Goal: Entertainment & Leisure: Consume media (video, audio)

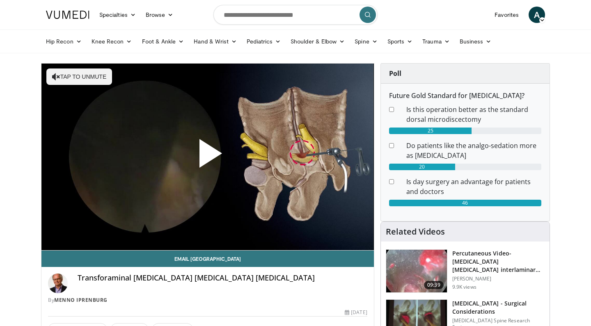
click at [208, 157] on span "Video Player" at bounding box center [208, 157] width 0 height 0
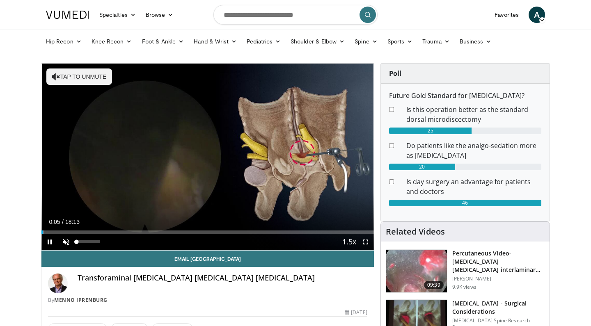
click at [64, 239] on span "Video Player" at bounding box center [66, 242] width 16 height 16
click at [367, 239] on span "Video Player" at bounding box center [365, 242] width 16 height 16
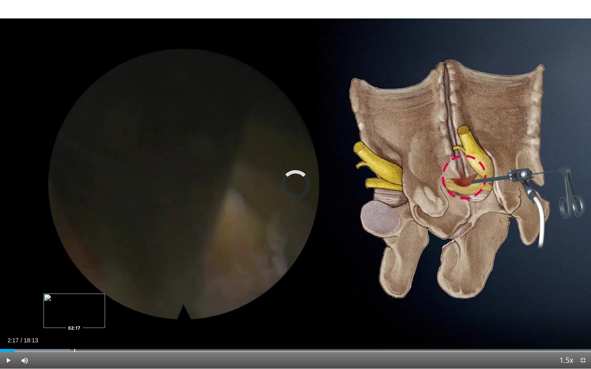
click at [74, 326] on div "Progress Bar" at bounding box center [74, 350] width 1 height 3
click at [53, 326] on div "Loaded : 13.81% 02:22 01:39" at bounding box center [295, 350] width 591 height 3
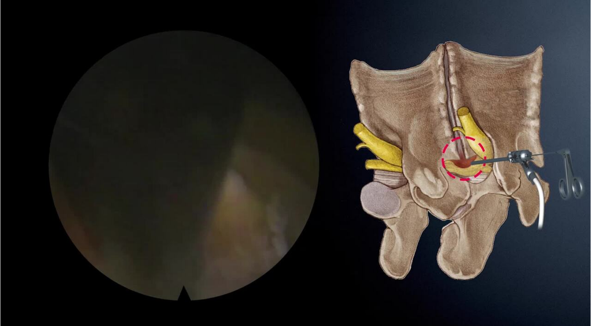
scroll to position [45, 0]
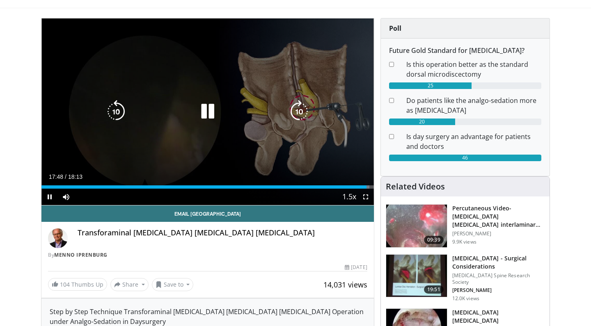
click at [207, 112] on icon "Video Player" at bounding box center [207, 111] width 23 height 23
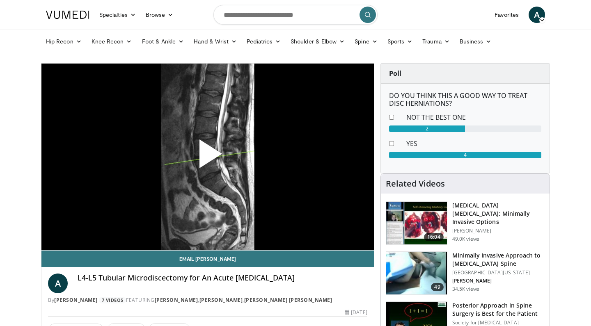
click at [208, 157] on span "Video Player" at bounding box center [208, 157] width 0 height 0
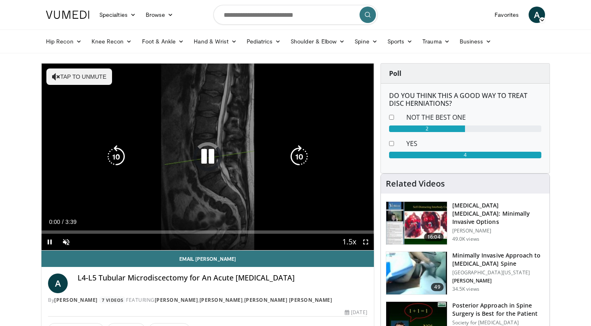
click at [96, 78] on button "Tap to unmute" at bounding box center [79, 76] width 66 height 16
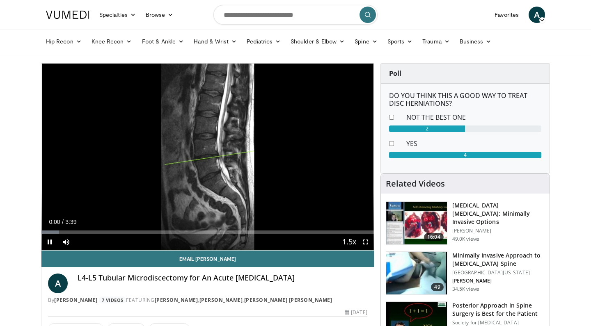
click at [364, 244] on span "Video Player" at bounding box center [365, 242] width 16 height 16
